Goal: Check status

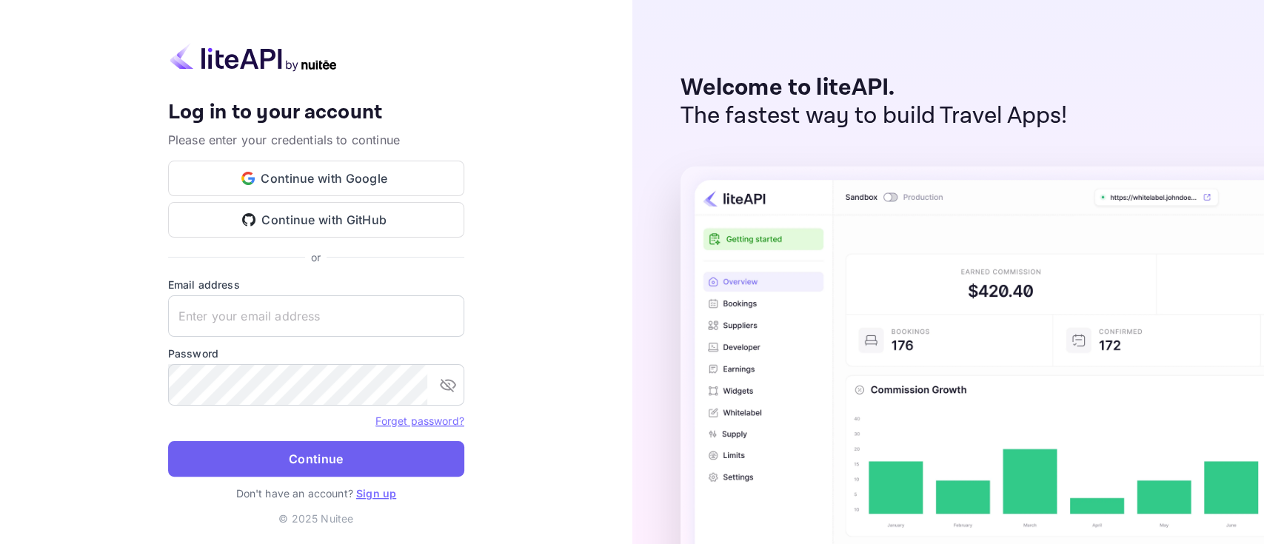
type input "[PERSON_NAME][EMAIL_ADDRESS][DOMAIN_NAME]"
click at [313, 451] on button "Continue" at bounding box center [316, 459] width 296 height 36
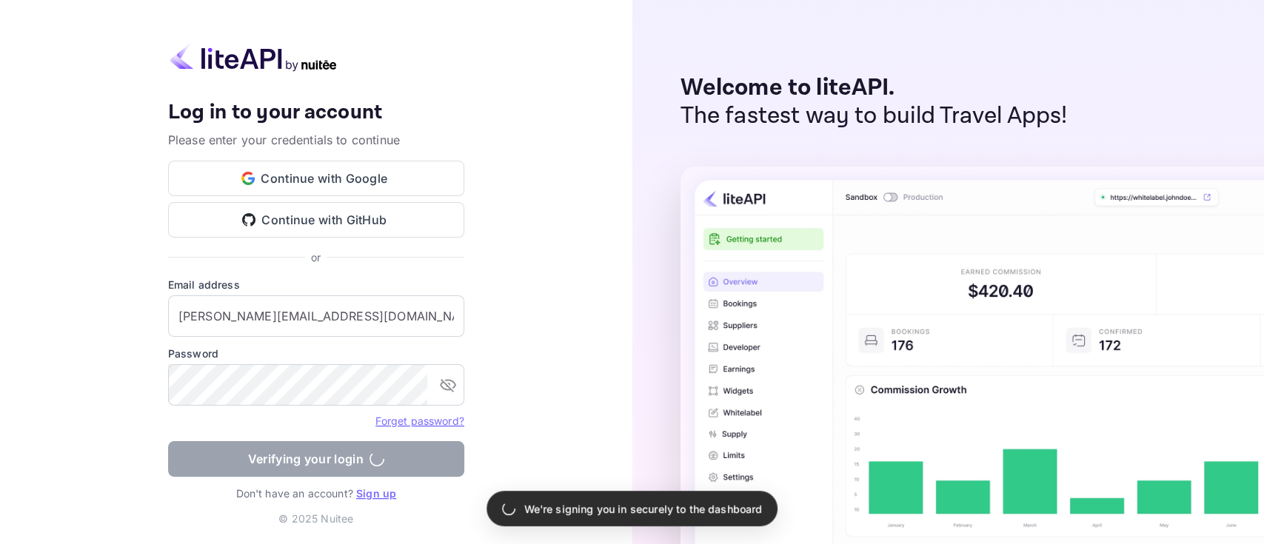
click at [570, 333] on div "Your account has been created successfully, a confirmation link has been sent t…" at bounding box center [316, 272] width 632 height 544
click at [279, 457] on form "Email address [EMAIL_ADDRESS][DOMAIN_NAME] ​ Password ​ Forget password? Verify…" at bounding box center [316, 381] width 296 height 209
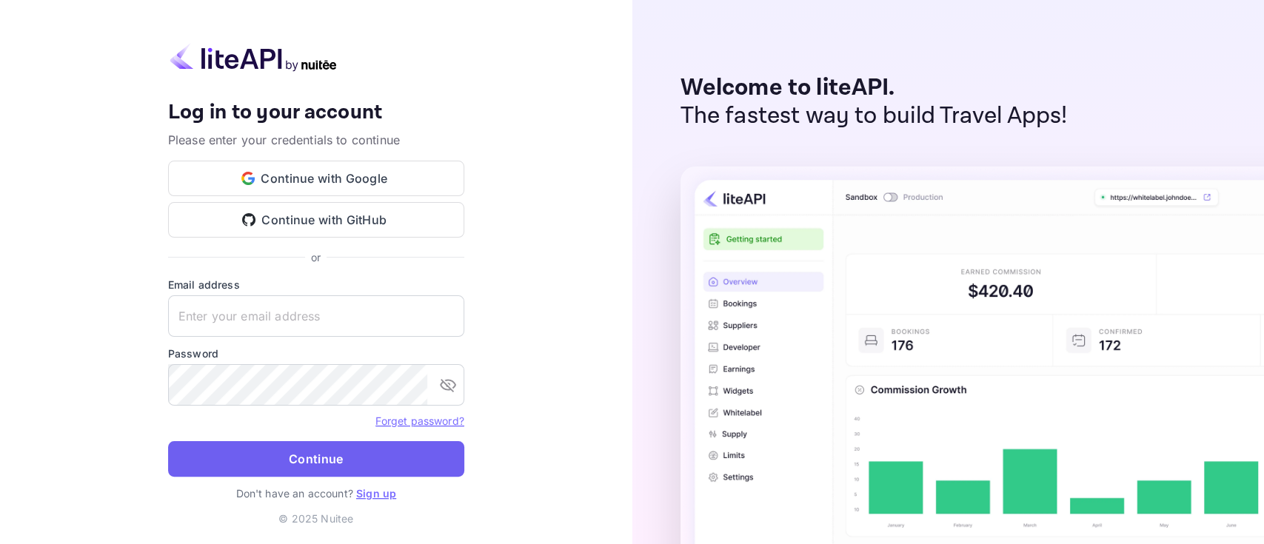
type input "[PERSON_NAME][EMAIL_ADDRESS][DOMAIN_NAME]"
click at [322, 456] on button "Continue" at bounding box center [316, 459] width 296 height 36
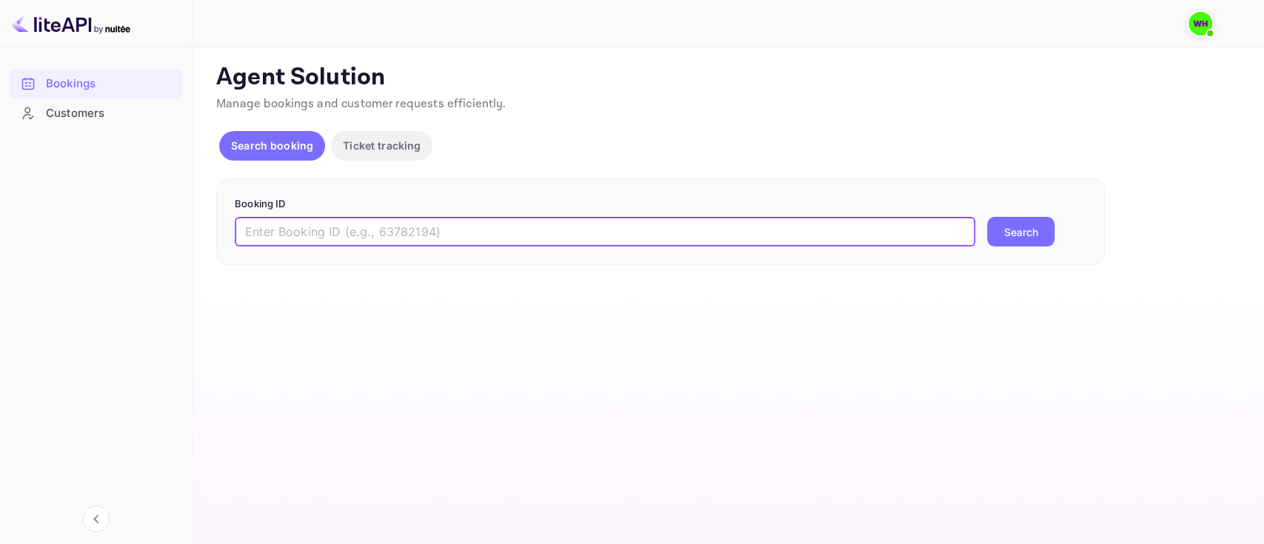
click at [480, 232] on input "text" at bounding box center [605, 232] width 740 height 30
paste input "8843361"
type input "8843361"
click at [987, 217] on button "Search" at bounding box center [1020, 232] width 67 height 30
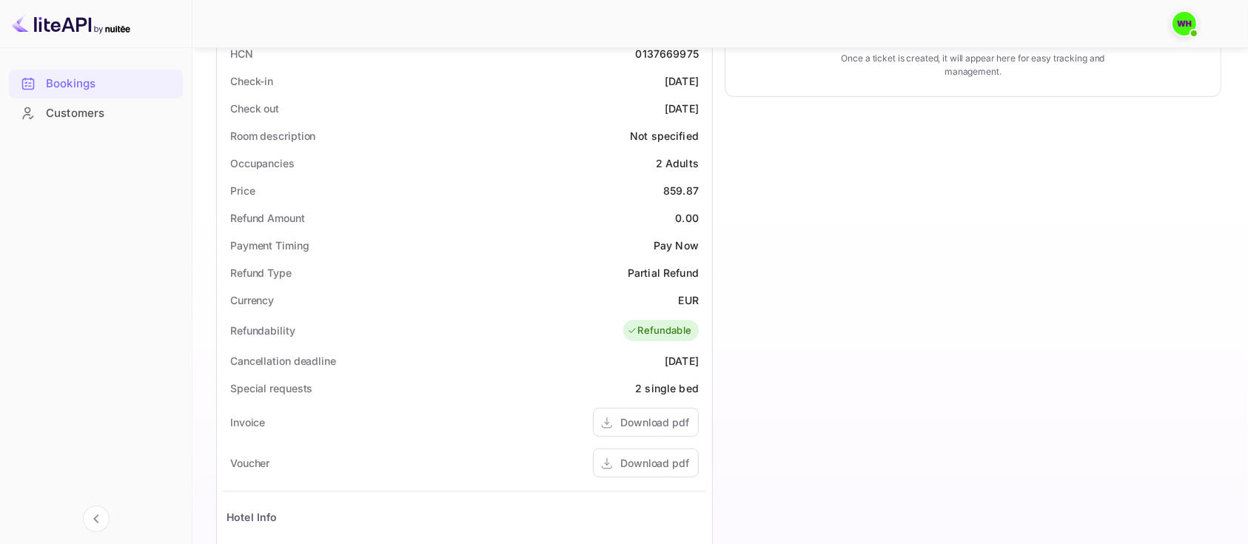
scroll to position [365, 0]
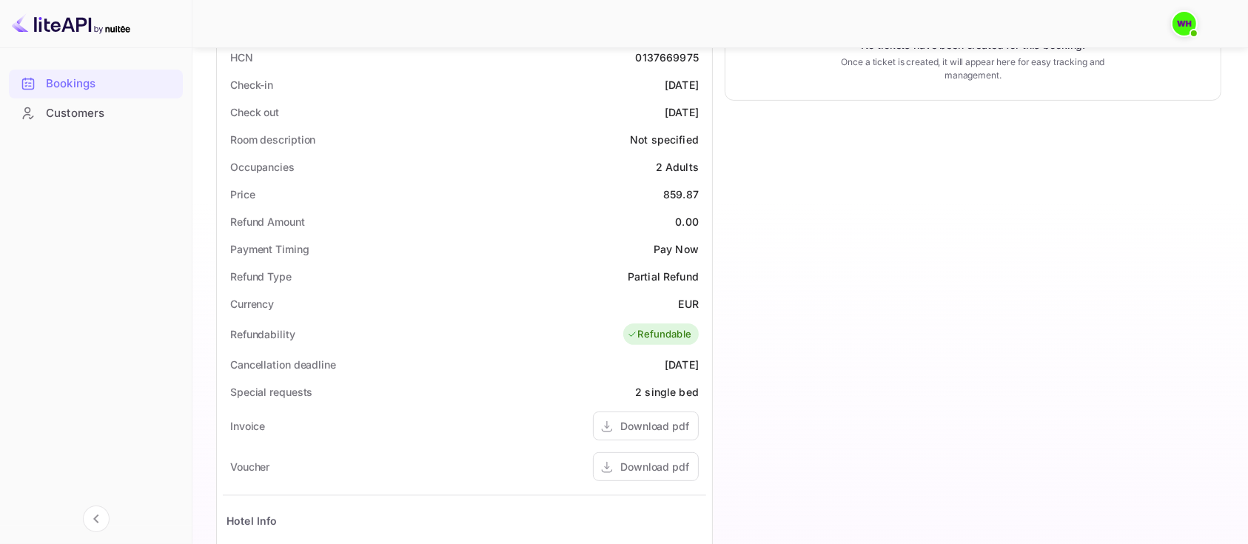
click at [658, 397] on div "2 single bed" at bounding box center [667, 392] width 64 height 16
click at [655, 397] on div "2 single bed" at bounding box center [667, 392] width 64 height 16
click at [945, 278] on div "Timeline Booking confirmed # 3892185 Supplier ID: 8843361 [DATE] 16:41 Message …" at bounding box center [967, 256] width 509 height 1052
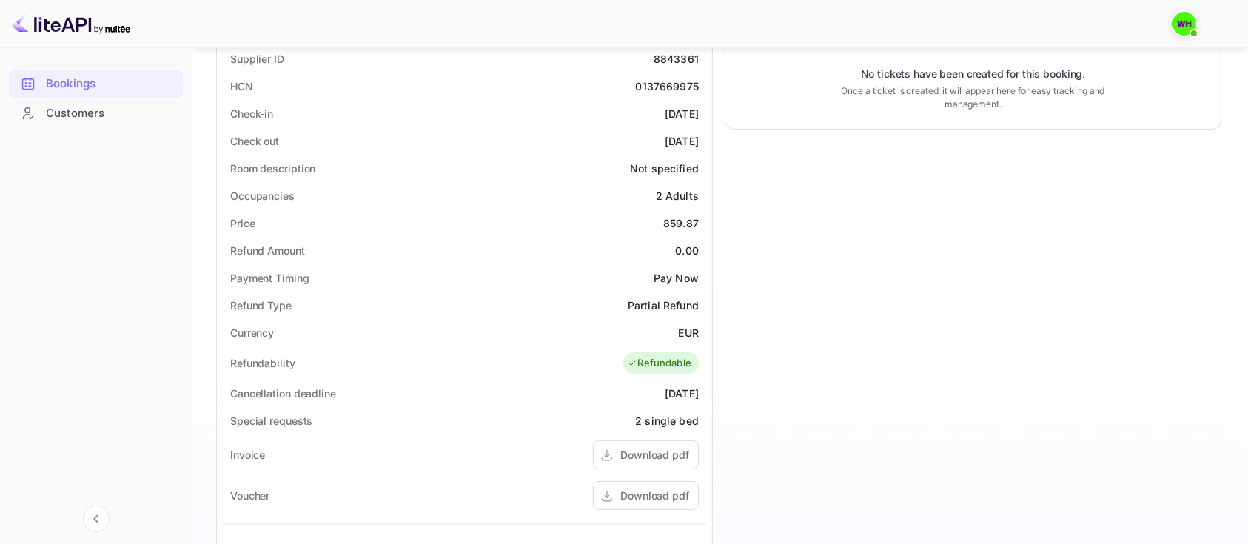
scroll to position [333, 0]
